Goal: Task Accomplishment & Management: Manage account settings

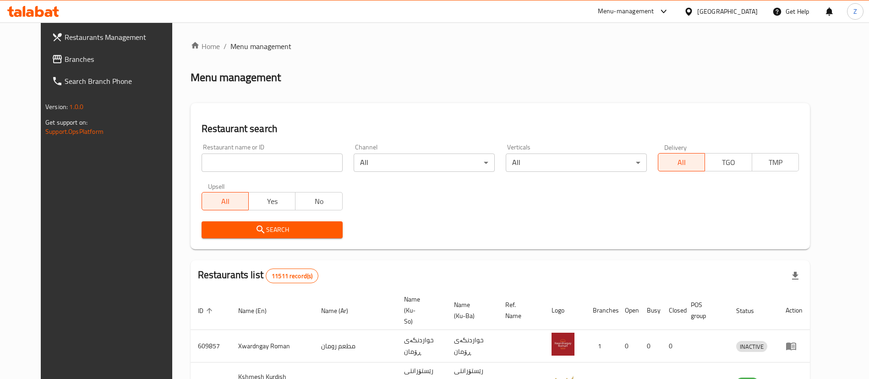
click at [235, 164] on input "search" at bounding box center [272, 162] width 141 height 18
type input "ب"
click at [214, 156] on input "لاعبب" at bounding box center [272, 162] width 141 height 18
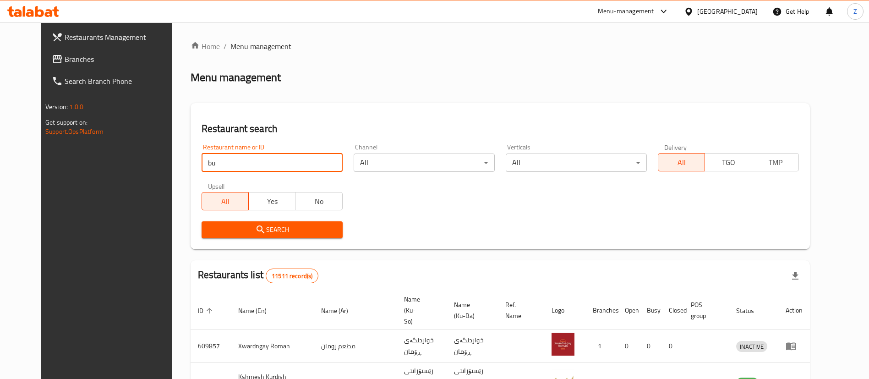
type input "buffalo"
click button "Search" at bounding box center [272, 229] width 141 height 17
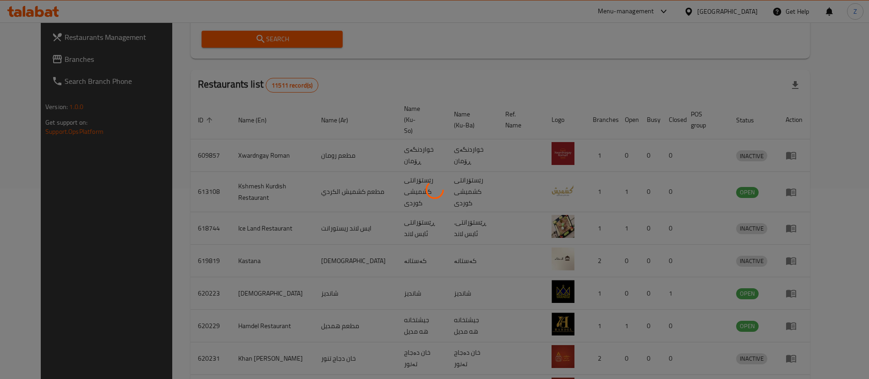
scroll to position [152, 0]
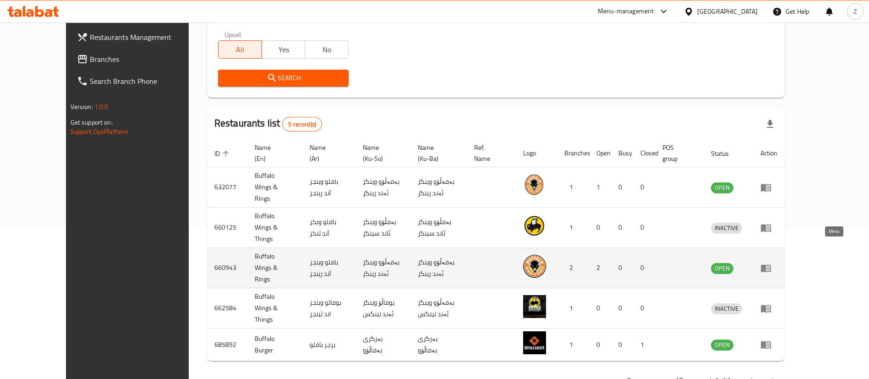
click at [771, 264] on icon "enhanced table" at bounding box center [766, 268] width 10 height 8
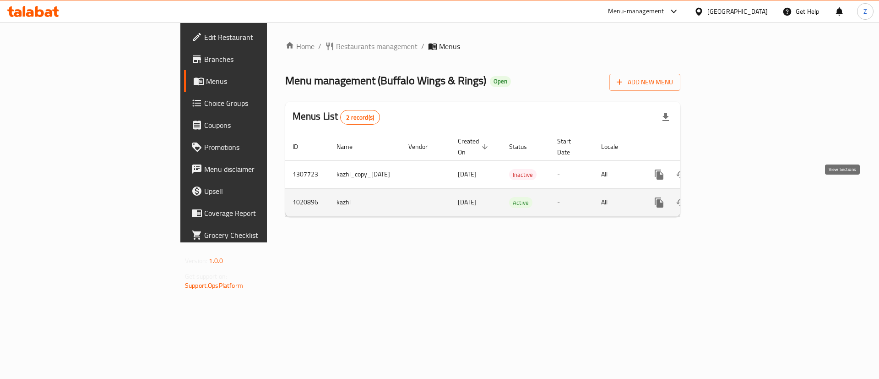
click at [731, 197] on icon "enhanced table" at bounding box center [725, 202] width 11 height 11
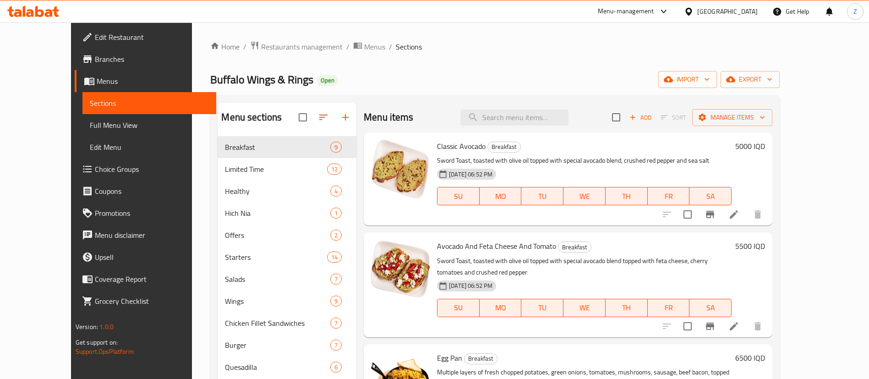
click at [533, 106] on div "Menu items Add Sort Manage items" at bounding box center [568, 118] width 409 height 30
click at [526, 109] on input "search" at bounding box center [514, 117] width 108 height 16
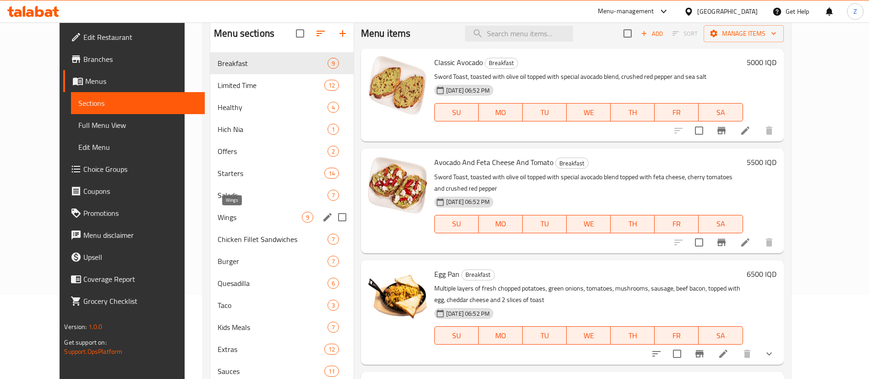
scroll to position [85, 0]
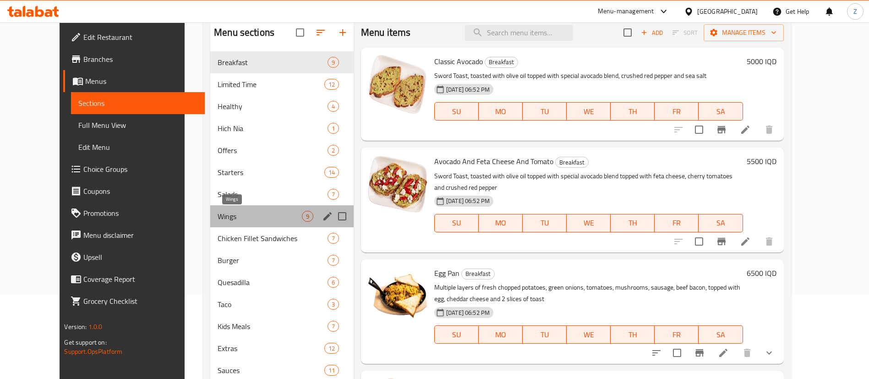
click at [218, 221] on span "Wings" at bounding box center [260, 216] width 84 height 11
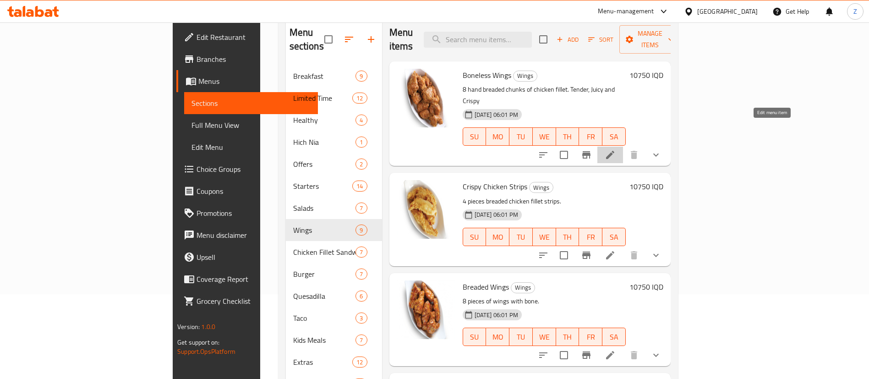
click at [616, 149] on icon at bounding box center [610, 154] width 11 height 11
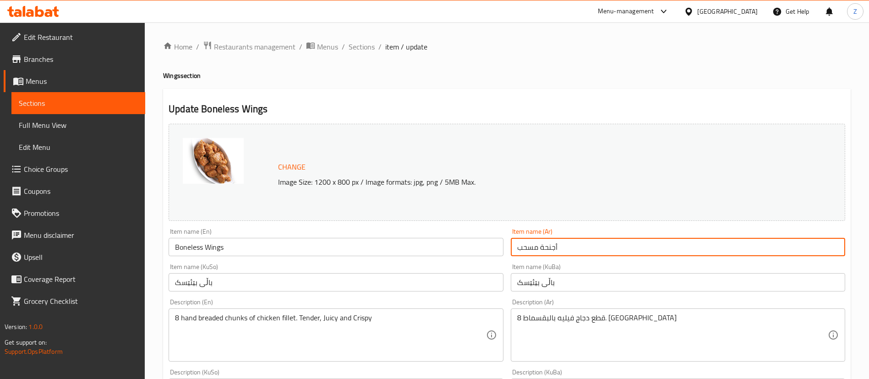
click at [540, 247] on input "أجنحة مسحب" at bounding box center [678, 247] width 334 height 18
click at [254, 246] on input "Boneless Wings" at bounding box center [336, 247] width 334 height 18
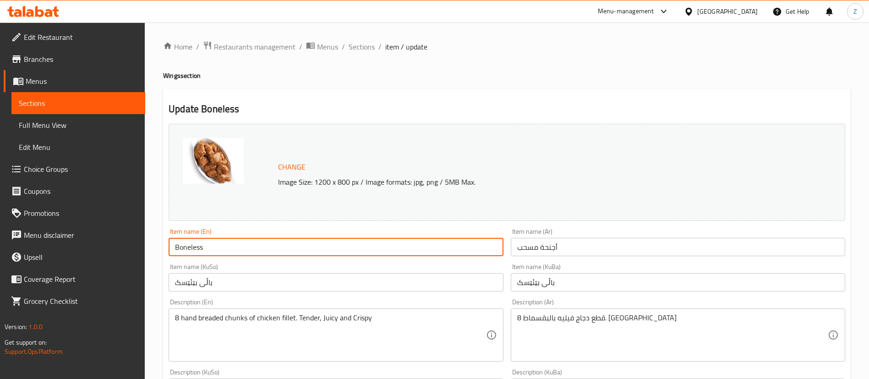
click at [550, 248] on input "أجنحة مسحب" at bounding box center [678, 247] width 334 height 18
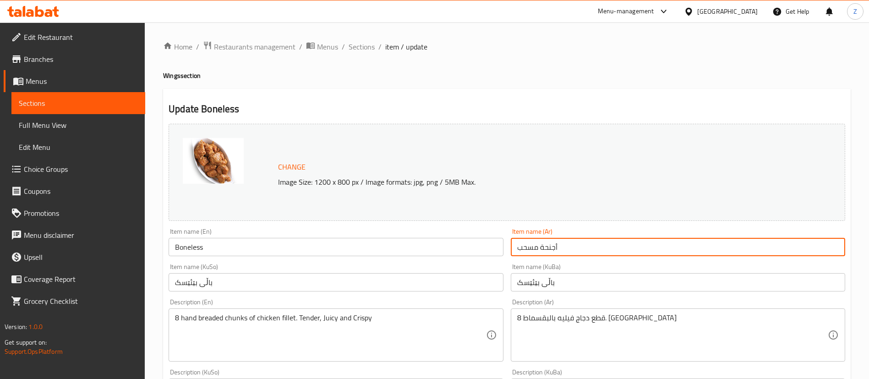
click at [550, 248] on input "أجنحة مسحب" at bounding box center [678, 247] width 334 height 18
click at [214, 247] on input "Boneless" at bounding box center [336, 247] width 334 height 18
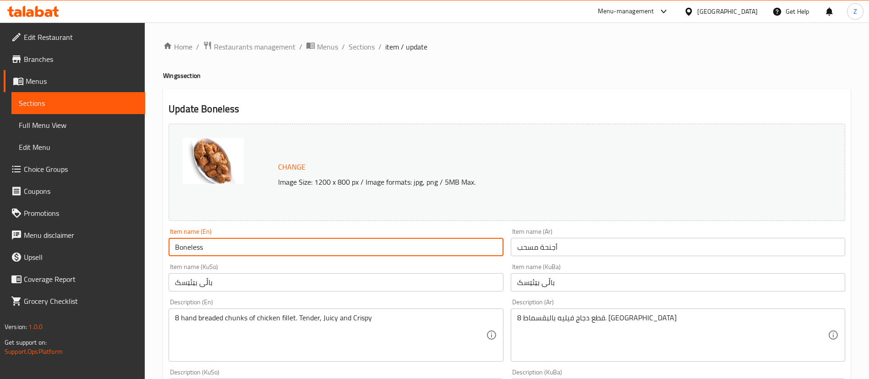
type input "Boneless Chicken Pieces"
click at [553, 251] on input "أجنحة مسحب" at bounding box center [678, 247] width 334 height 18
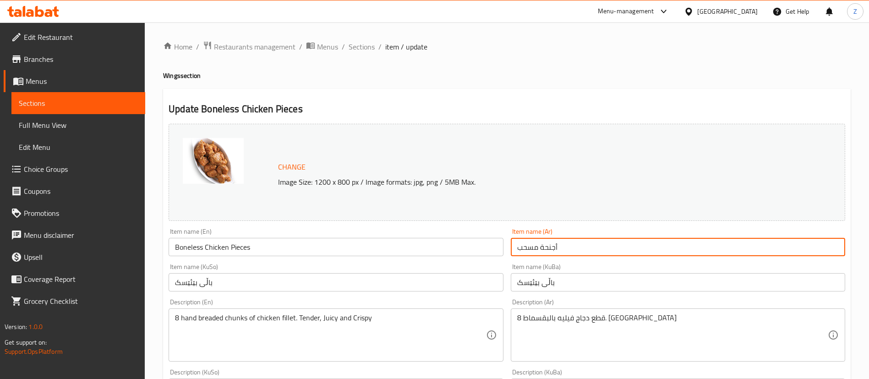
click at [553, 251] on input "أجنحة مسحب" at bounding box center [678, 247] width 334 height 18
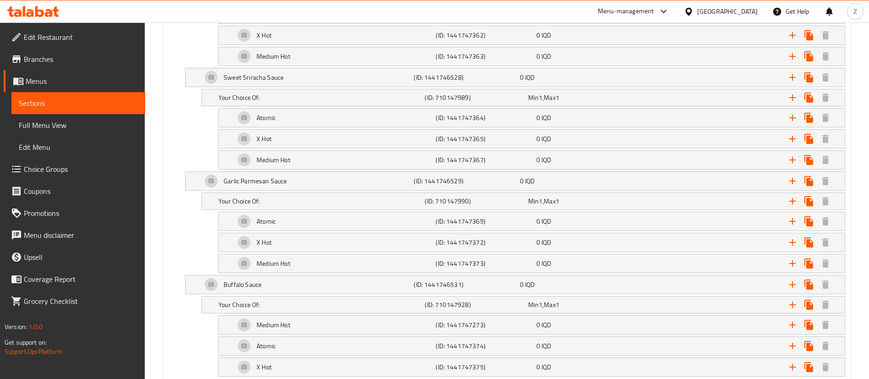
scroll to position [1764, 0]
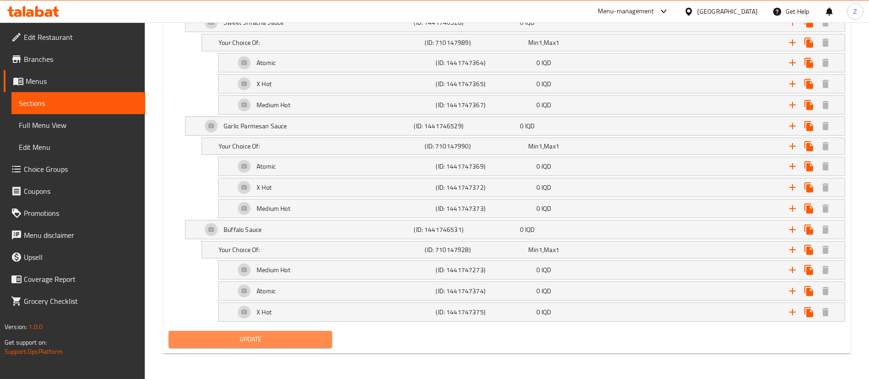
click at [263, 346] on button "Update" at bounding box center [251, 339] width 164 height 17
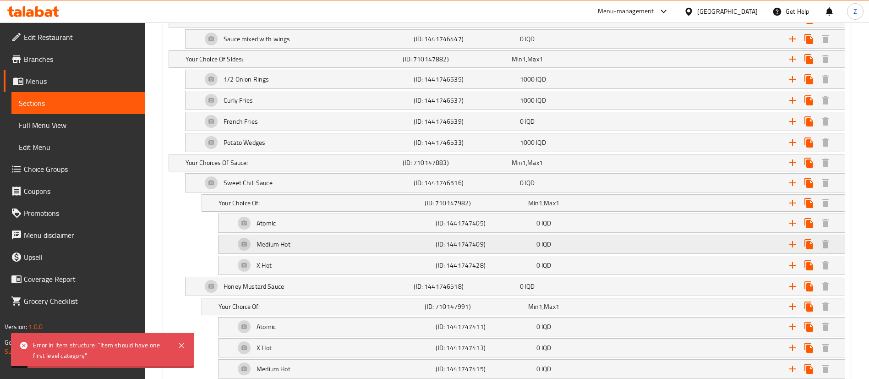
scroll to position [670, 0]
click at [124, 347] on div "Error in item structure: "Item should have one first level category"" at bounding box center [101, 350] width 136 height 21
click at [45, 356] on div "Error in item structure: "Item should have one first level category"" at bounding box center [101, 350] width 136 height 21
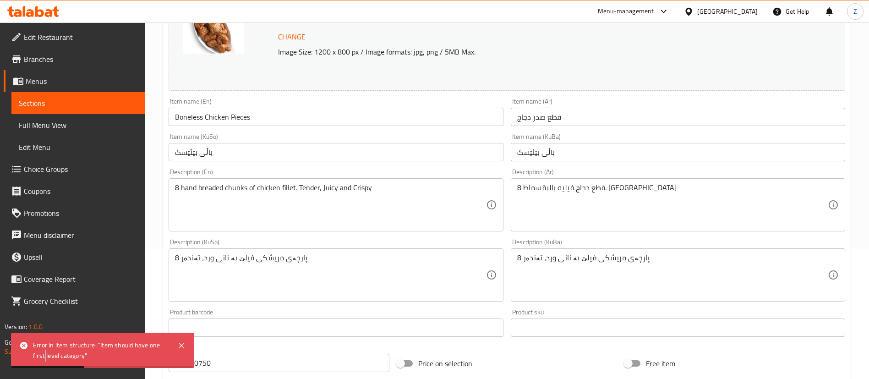
scroll to position [131, 0]
click at [101, 357] on div "Error in item structure: "Item should have one first level category"" at bounding box center [101, 350] width 136 height 21
click at [87, 354] on div "Error in item structure: "Item should have one first level category"" at bounding box center [101, 350] width 136 height 21
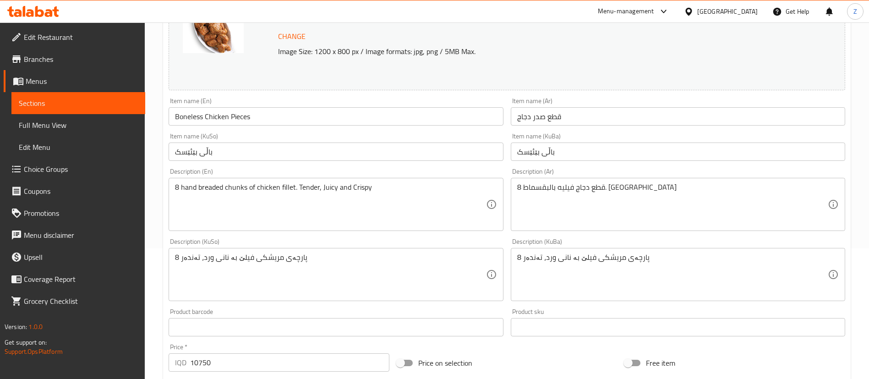
click at [568, 120] on input "قطع صدر دجاج" at bounding box center [678, 116] width 334 height 18
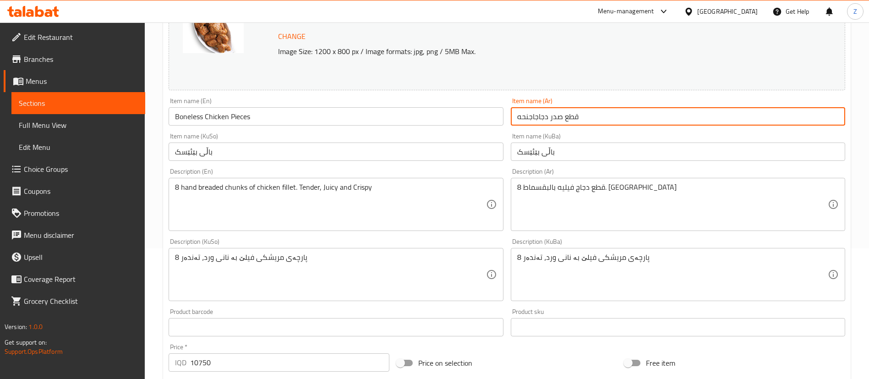
click at [533, 114] on input "قطع صدر دجاجاجنحه" at bounding box center [678, 116] width 334 height 18
type input "قطع صدرجنحه"
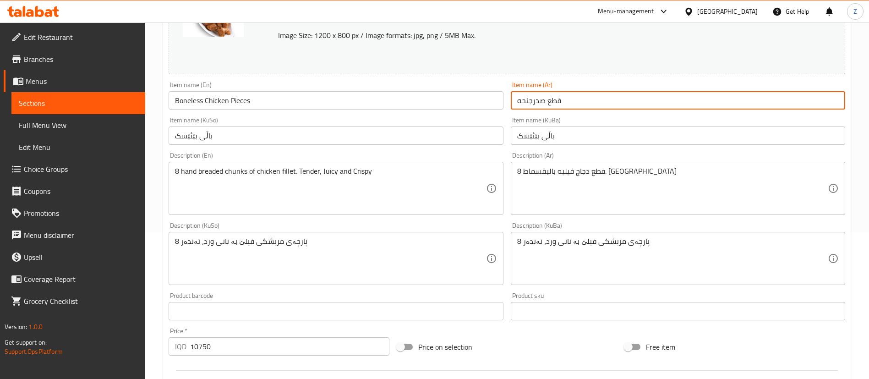
click at [65, 104] on span "Sections" at bounding box center [78, 103] width 119 height 11
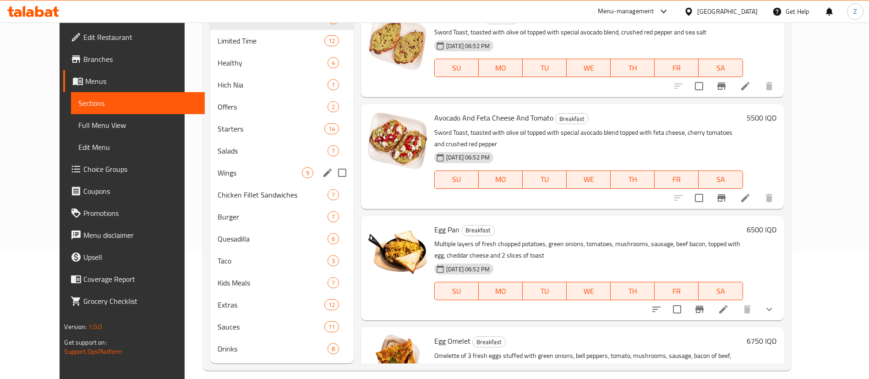
click at [218, 172] on span "Wings" at bounding box center [260, 172] width 84 height 11
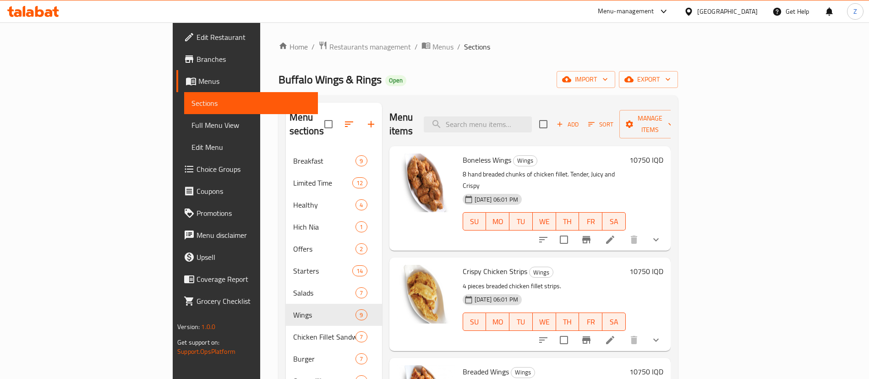
click at [616, 234] on icon at bounding box center [610, 239] width 11 height 11
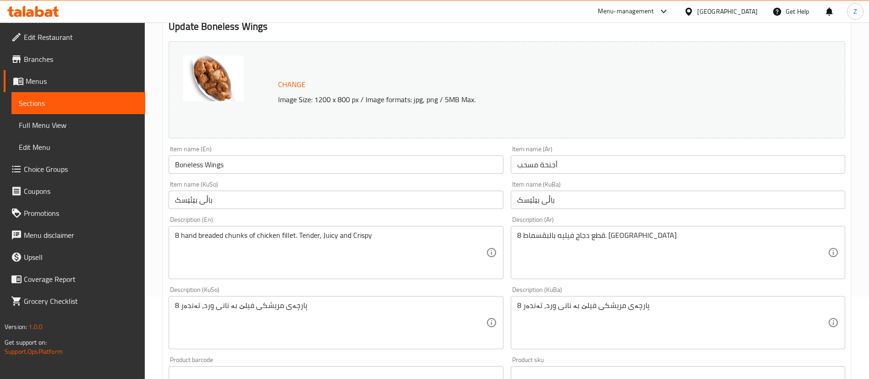
scroll to position [84, 0]
click at [246, 164] on input "Boneless Wings" at bounding box center [336, 163] width 334 height 18
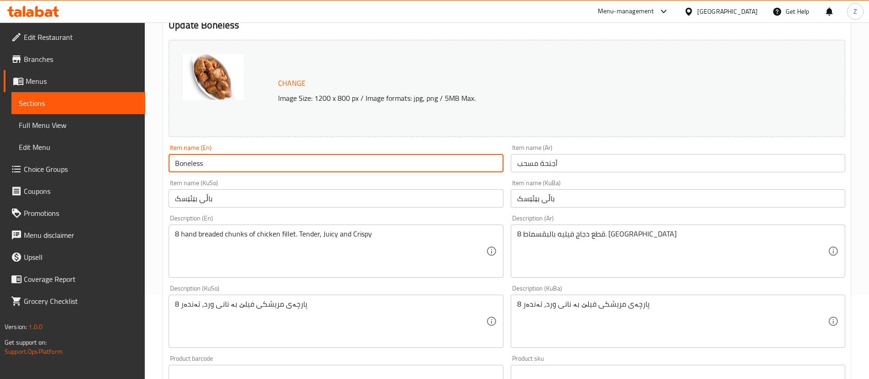
type input "Boneless"
click at [597, 94] on p "Image Size: 1200 x 800 px / Image formats: jpg, png / 5MB Max." at bounding box center [517, 98] width 486 height 11
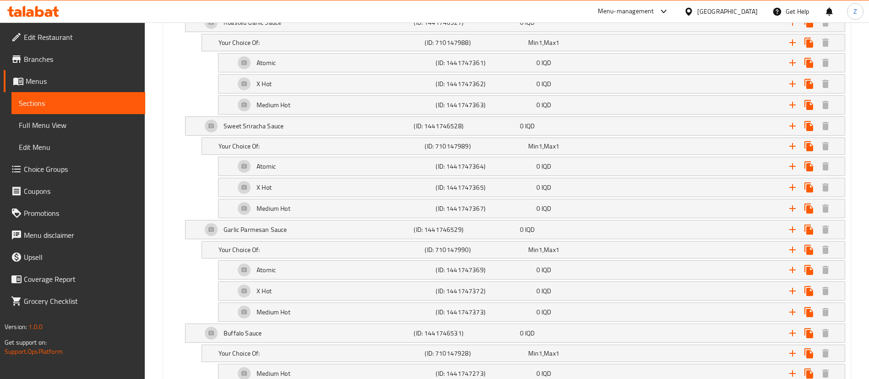
scroll to position [1764, 0]
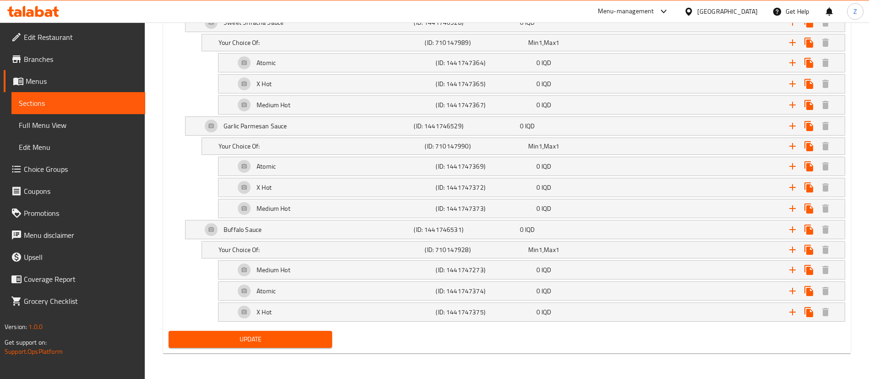
click at [213, 338] on span "Update" at bounding box center [250, 338] width 149 height 11
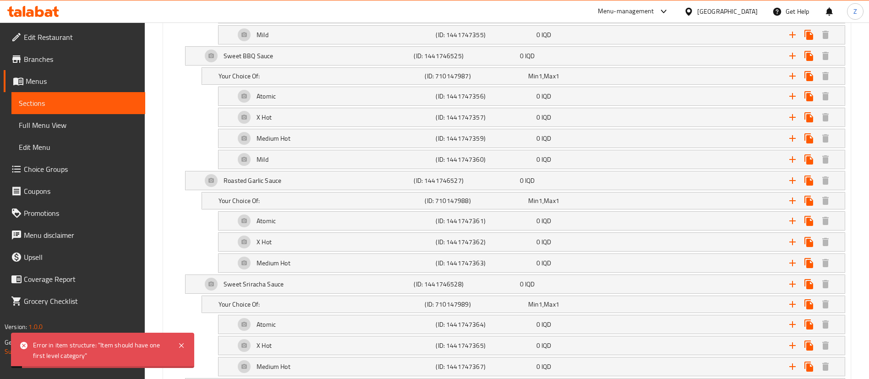
scroll to position [1498, 0]
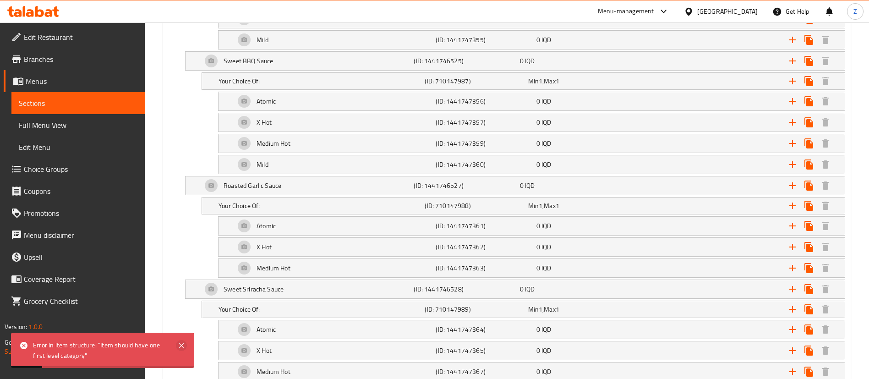
click at [184, 344] on icon at bounding box center [181, 345] width 11 height 11
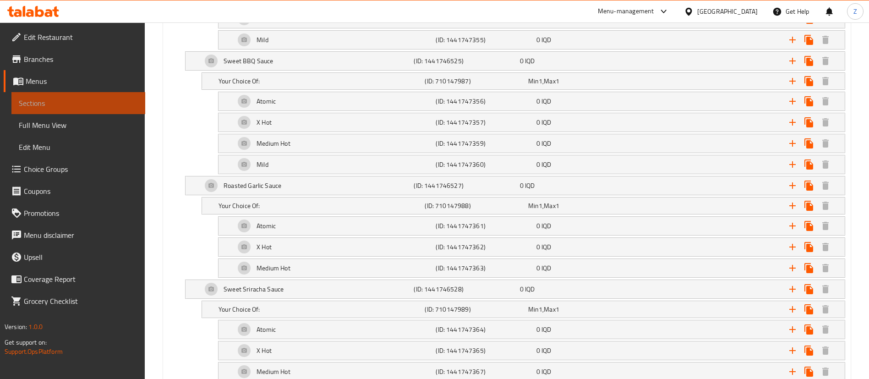
click at [35, 95] on link "Sections" at bounding box center [78, 103] width 134 height 22
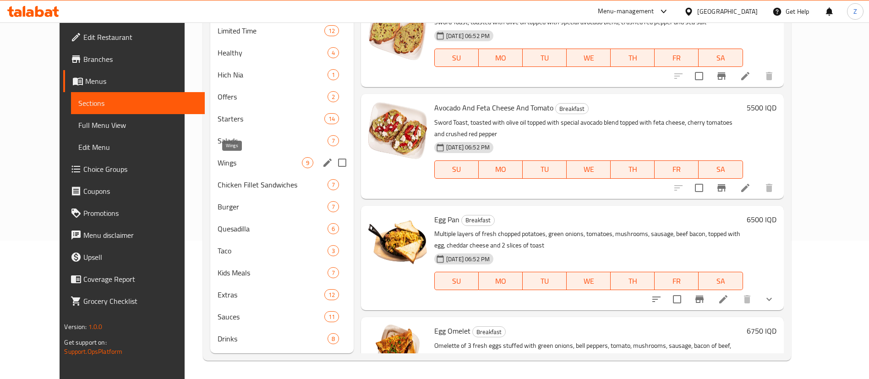
click at [218, 160] on span "Wings" at bounding box center [260, 162] width 84 height 11
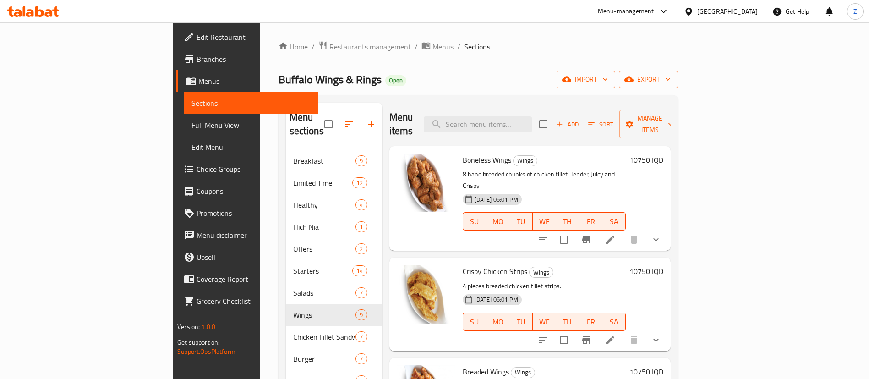
click at [616, 234] on icon at bounding box center [610, 239] width 11 height 11
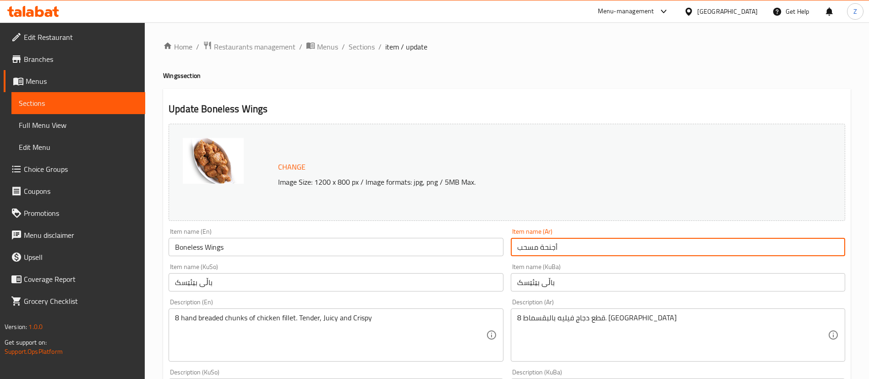
click at [559, 249] on input "أجنحة مسحب" at bounding box center [678, 247] width 334 height 18
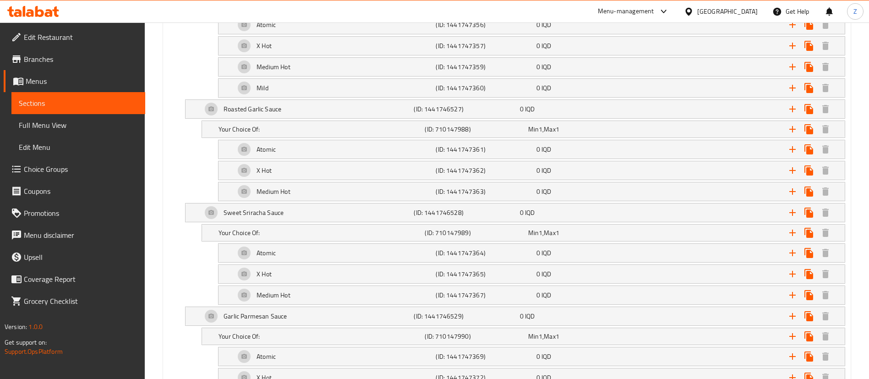
scroll to position [1764, 0]
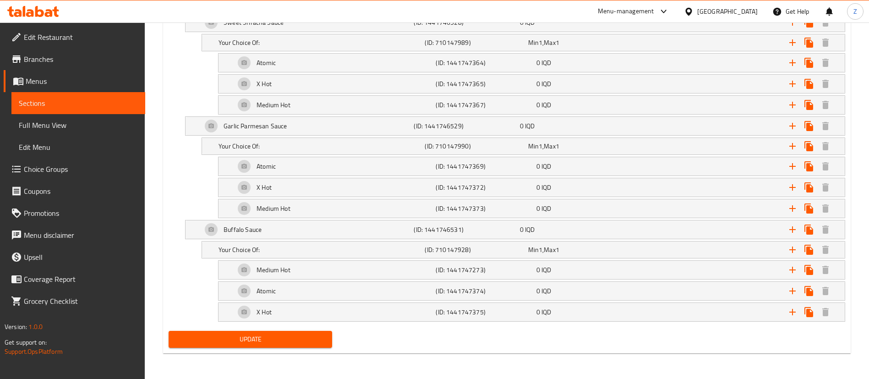
type input "قطع صدر دجاج"
click at [247, 333] on span "Update" at bounding box center [250, 338] width 149 height 11
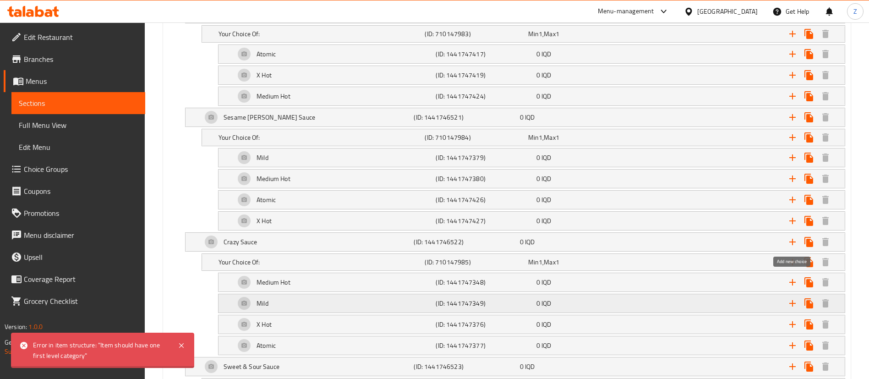
scroll to position [1066, 0]
